Goal: Task Accomplishment & Management: Manage account settings

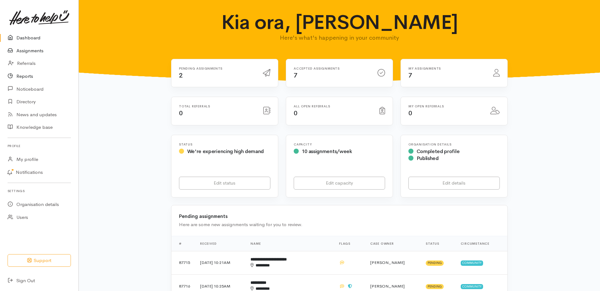
drag, startPoint x: 42, startPoint y: 55, endPoint x: 53, endPoint y: 77, distance: 24.7
click at [42, 55] on link "Assignments" at bounding box center [39, 50] width 79 height 13
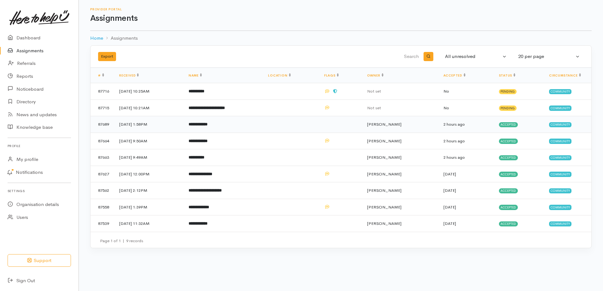
click at [208, 126] on b "**********" at bounding box center [198, 124] width 19 height 4
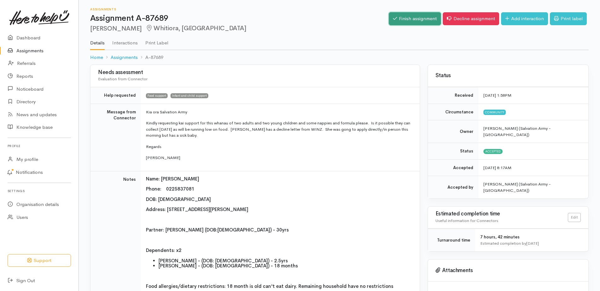
click at [389, 17] on link "Finish assignment" at bounding box center [415, 18] width 52 height 13
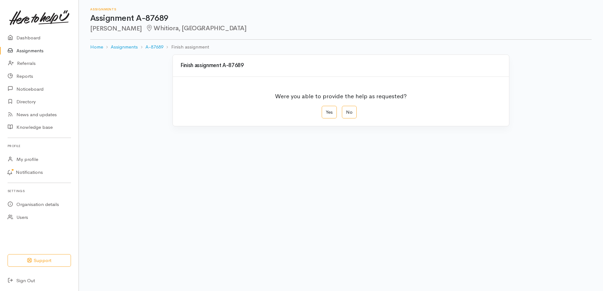
drag, startPoint x: 330, startPoint y: 123, endPoint x: 438, endPoint y: 173, distance: 119.7
click at [330, 119] on label "Yes" at bounding box center [329, 112] width 15 height 13
click at [326, 110] on input "Yes" at bounding box center [324, 108] width 4 height 4
radio input "true"
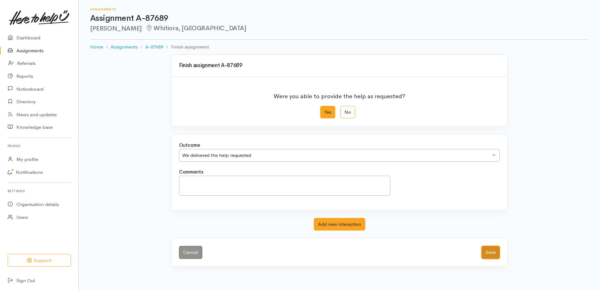
click at [491, 259] on button "Save" at bounding box center [491, 252] width 18 height 13
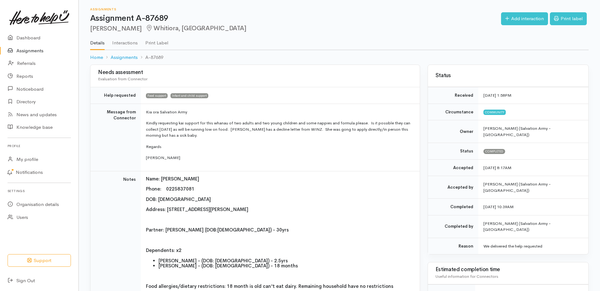
click at [40, 55] on link "Assignments" at bounding box center [39, 50] width 79 height 13
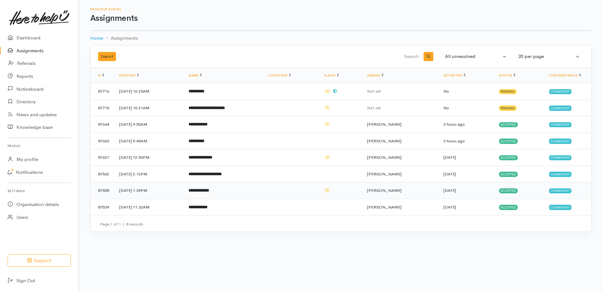
drag, startPoint x: 162, startPoint y: 115, endPoint x: 286, endPoint y: 208, distance: 155.0
click at [286, 209] on tbody "**********" at bounding box center [341, 149] width 501 height 132
click at [261, 54] on div "Export All unresolved Pending Accepted Completed Declined All All unresolved 10…" at bounding box center [340, 56] width 493 height 15
click at [210, 110] on b "**********" at bounding box center [207, 108] width 36 height 4
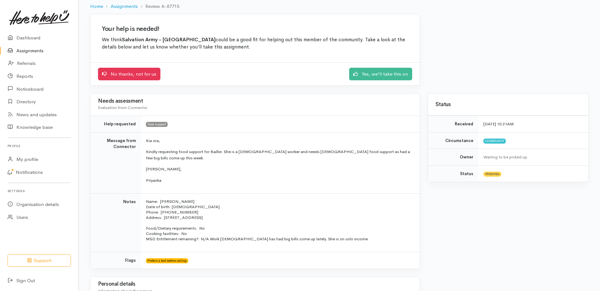
scroll to position [32, 0]
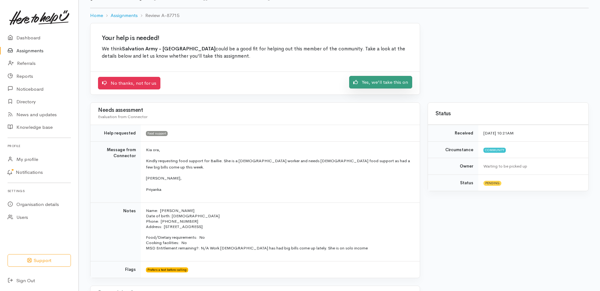
click at [367, 89] on link "Yes, we'll take this on" at bounding box center [380, 82] width 63 height 13
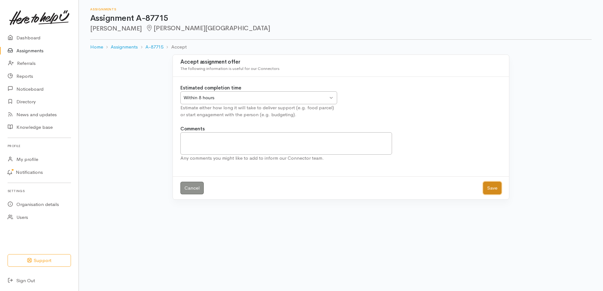
click at [490, 195] on button "Save" at bounding box center [492, 188] width 18 height 13
